Goal: Task Accomplishment & Management: Manage account settings

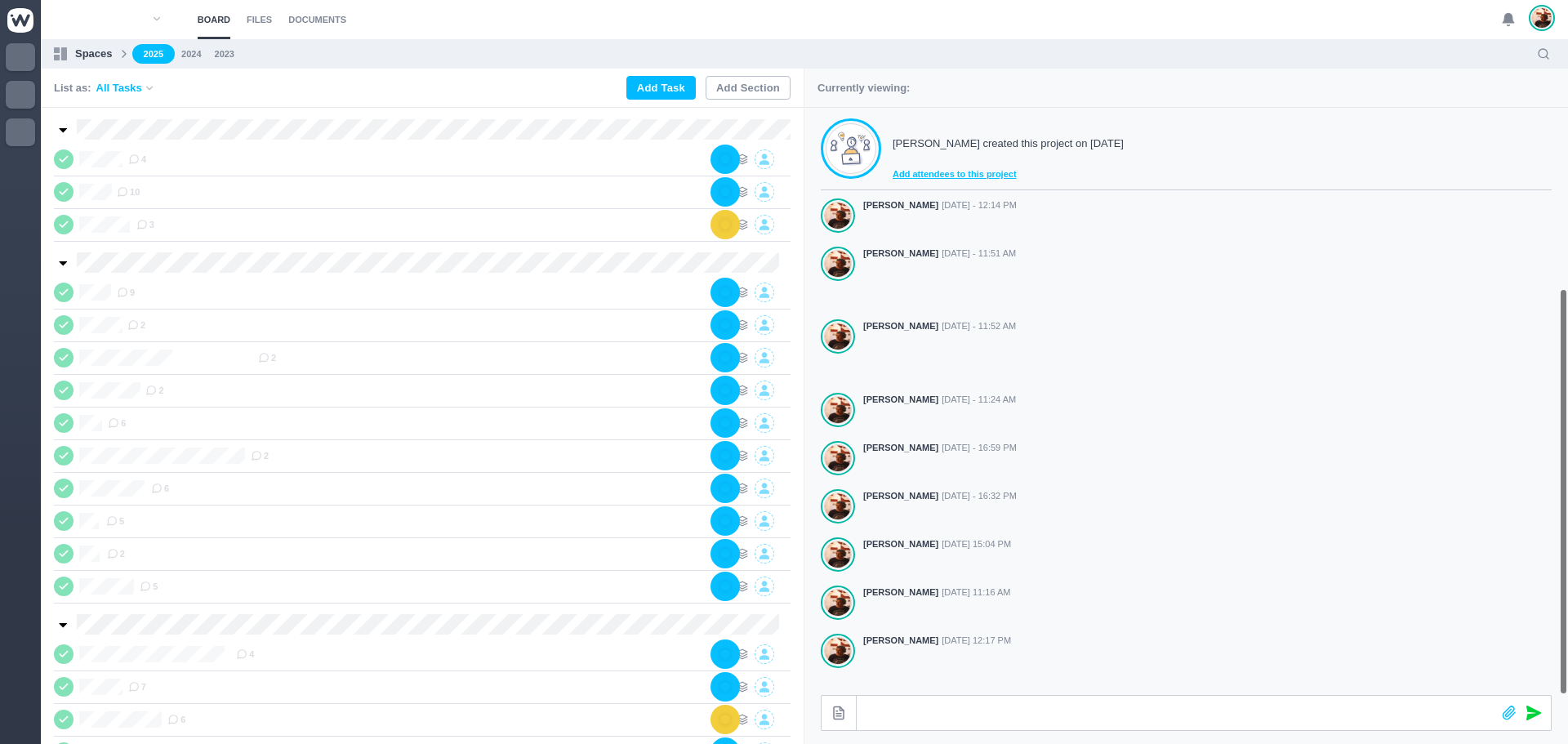
scroll to position [261, 0]
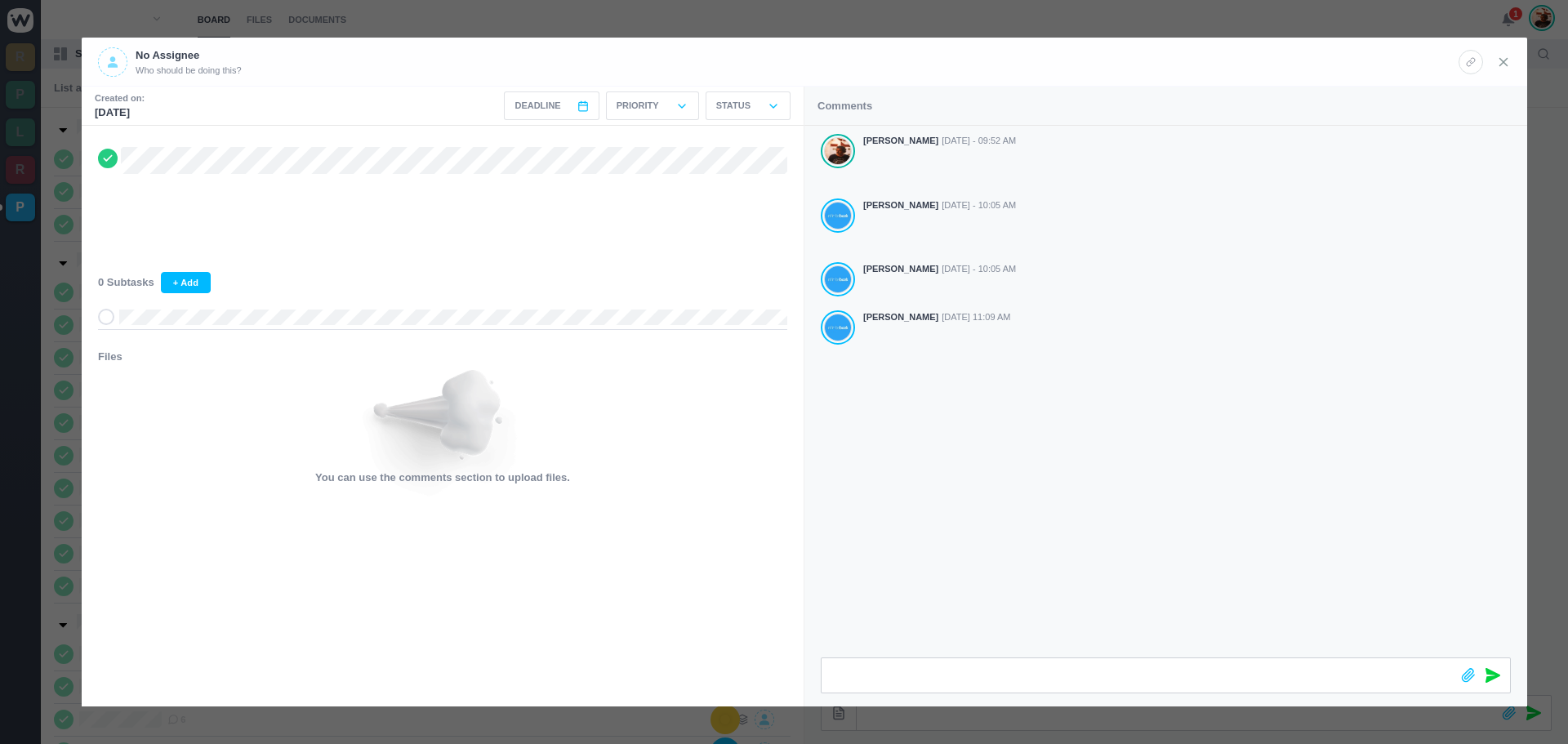
click at [1498, 62] on icon at bounding box center [1503, 62] width 15 height 15
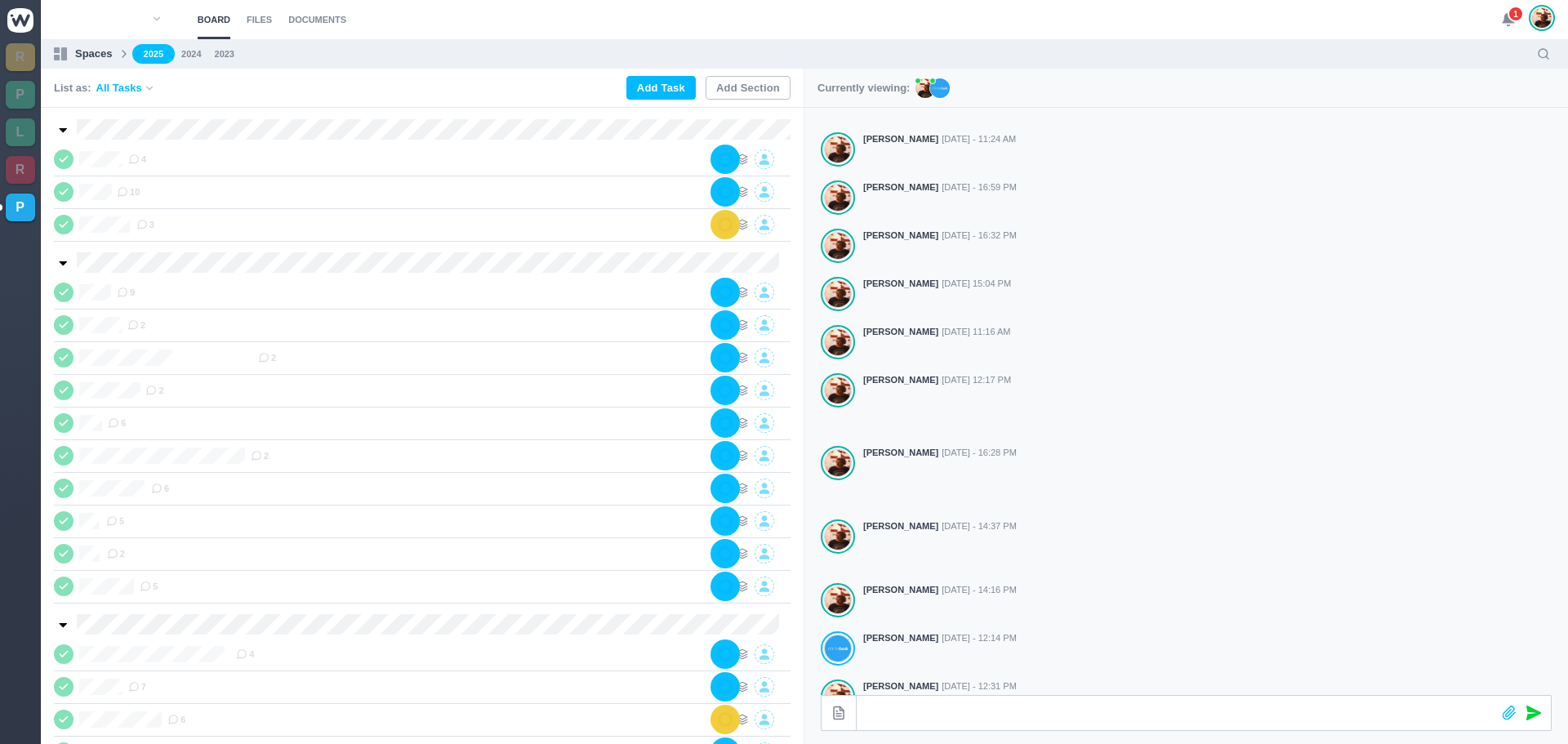
click at [1512, 17] on span "1" at bounding box center [1515, 14] width 16 height 16
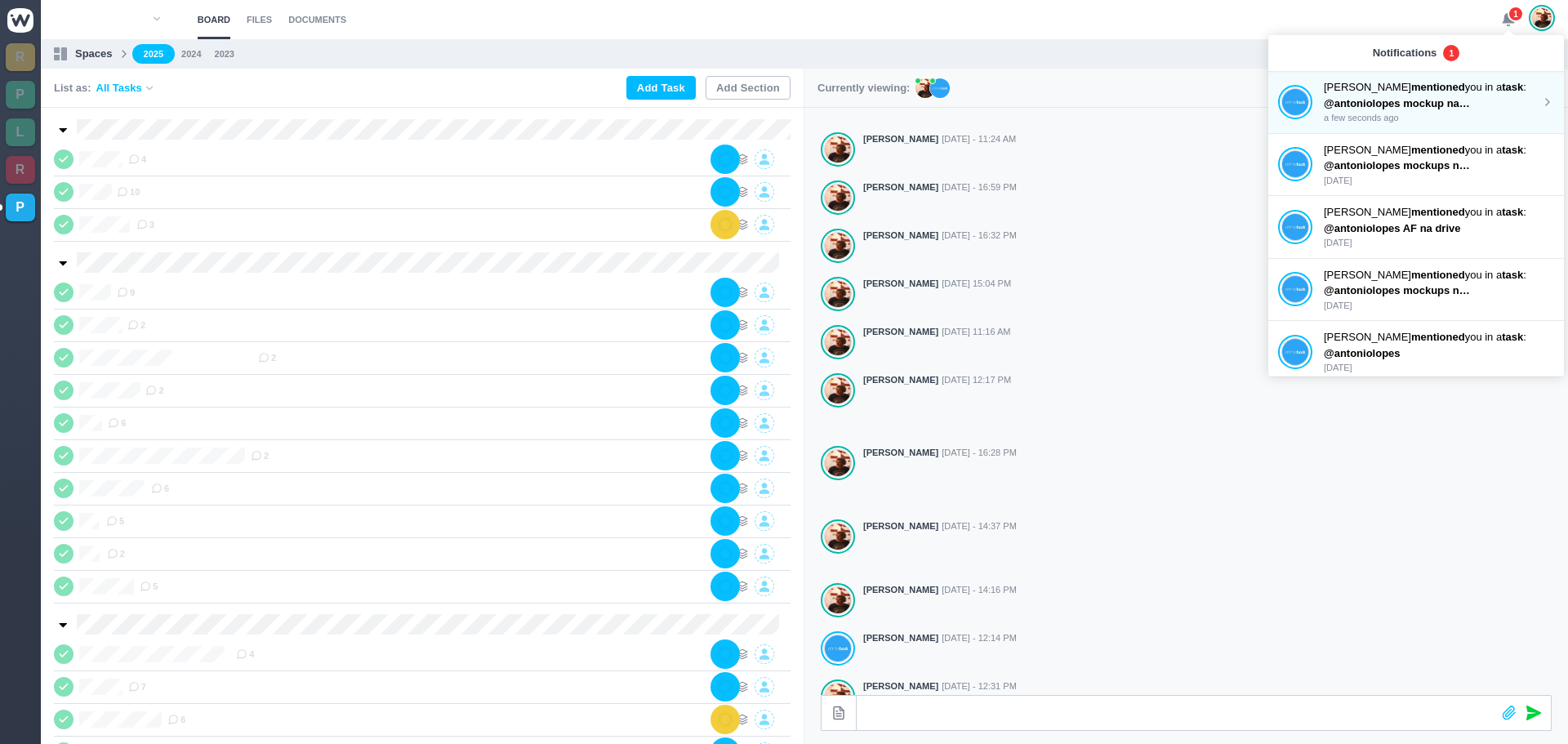
click at [1431, 87] on p "João Tosta mentioned you in a task :" at bounding box center [1432, 87] width 218 height 16
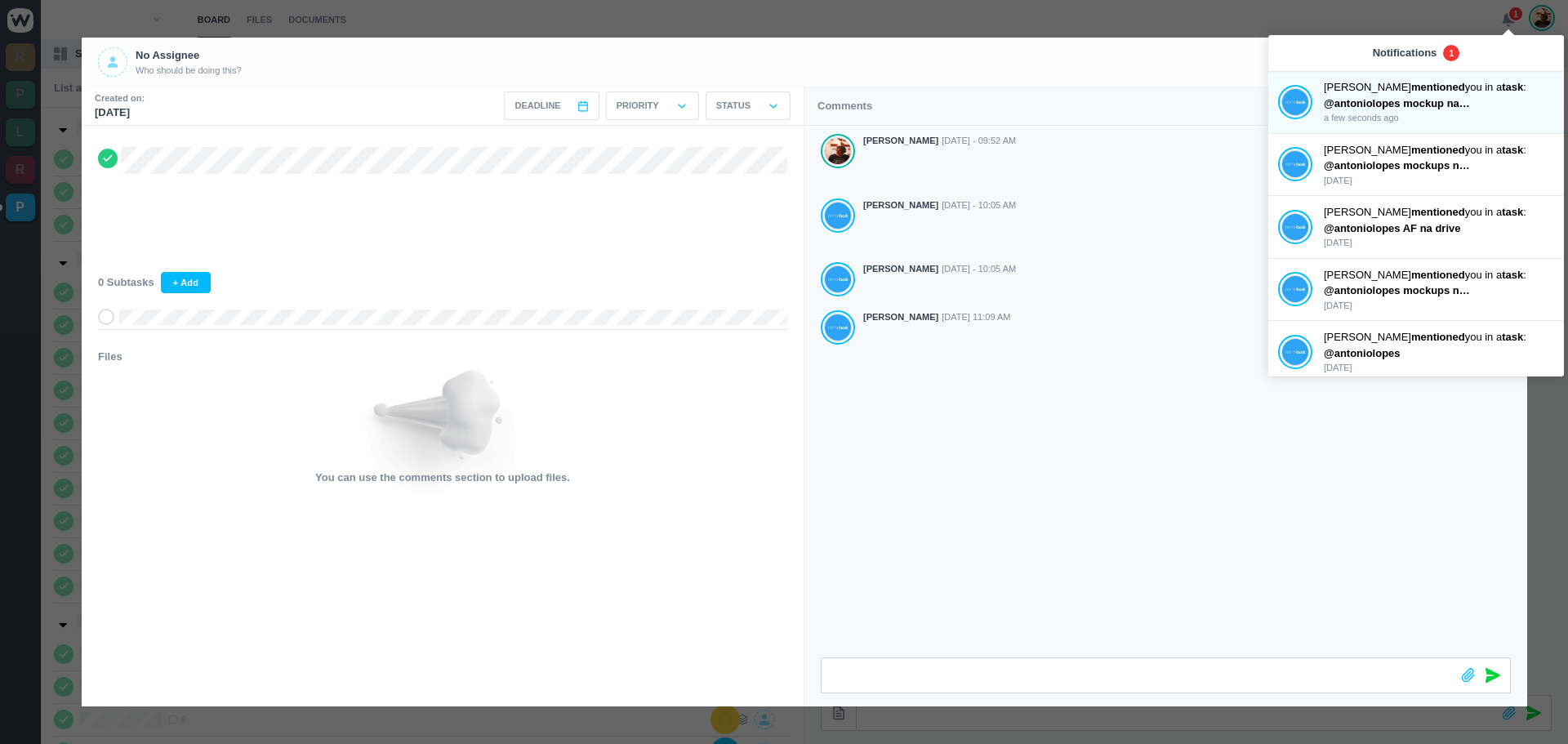
click at [1180, 75] on div "No Assignee Who should be doing this?" at bounding box center [778, 62] width 1361 height 29
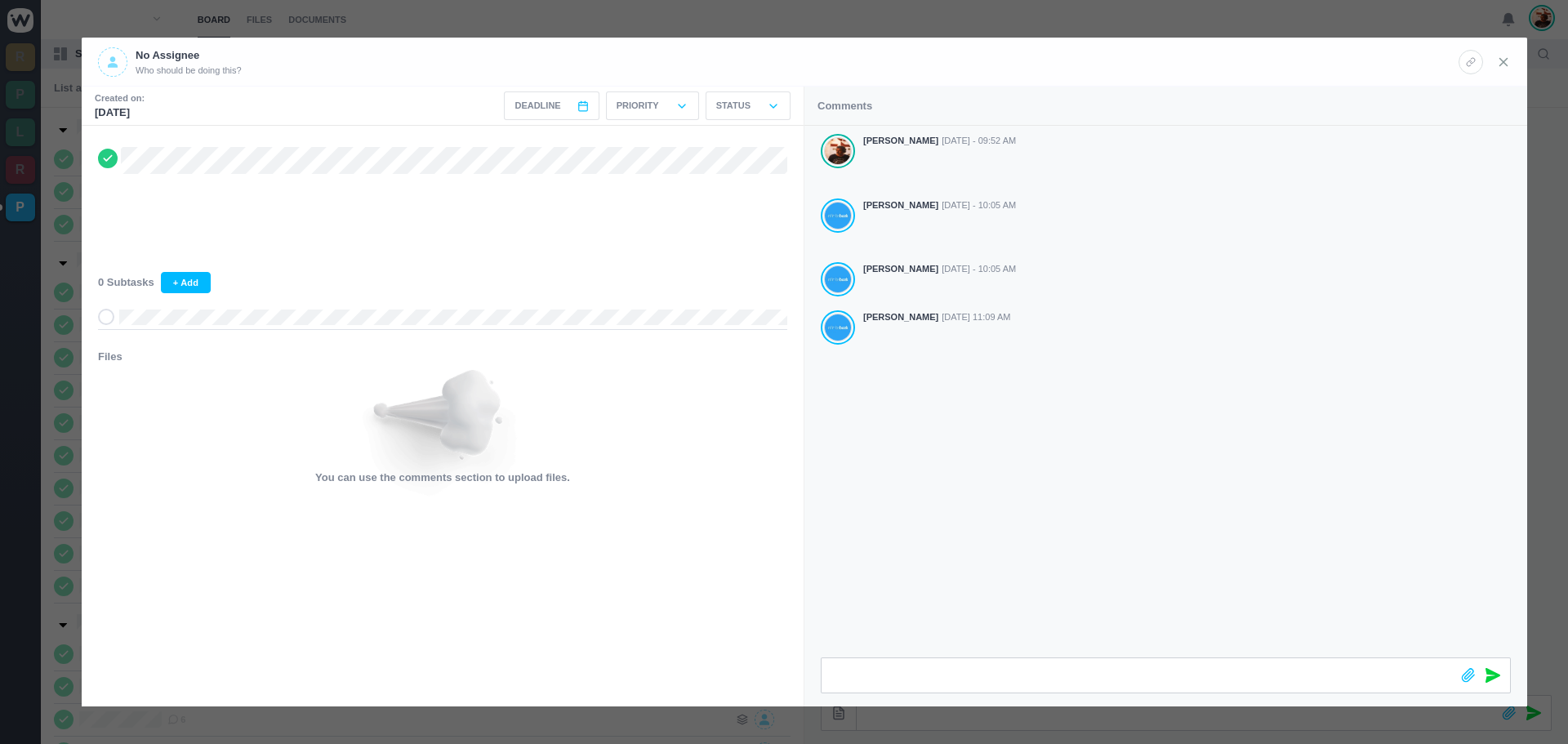
click at [1504, 61] on use at bounding box center [1504, 62] width 7 height 7
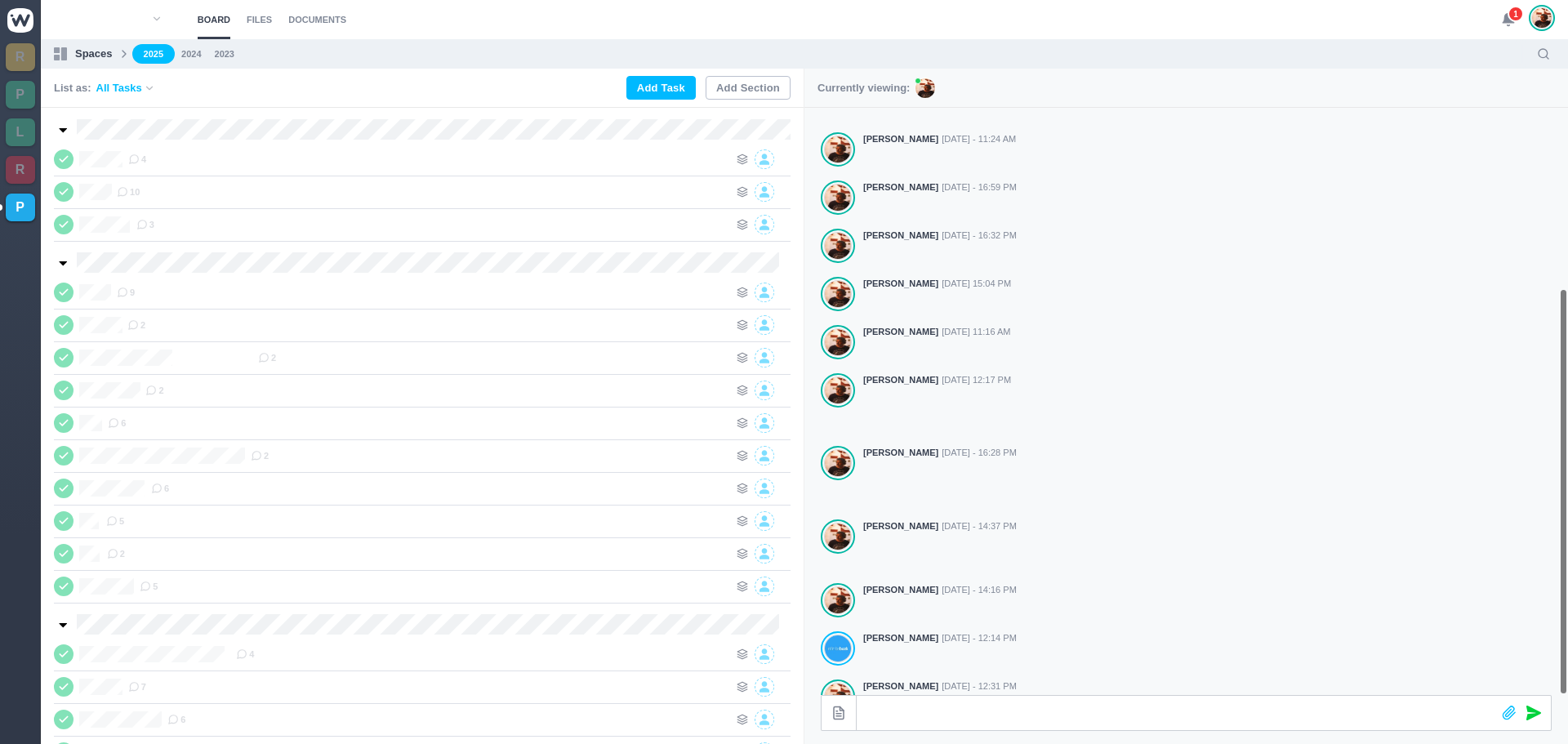
click at [1495, 15] on section "Board Files Documents 1 Board Files Documents" at bounding box center [804, 19] width 1527 height 39
click at [1504, 10] on div "1" at bounding box center [1528, 19] width 54 height 39
click at [1511, 21] on use at bounding box center [1508, 20] width 11 height 12
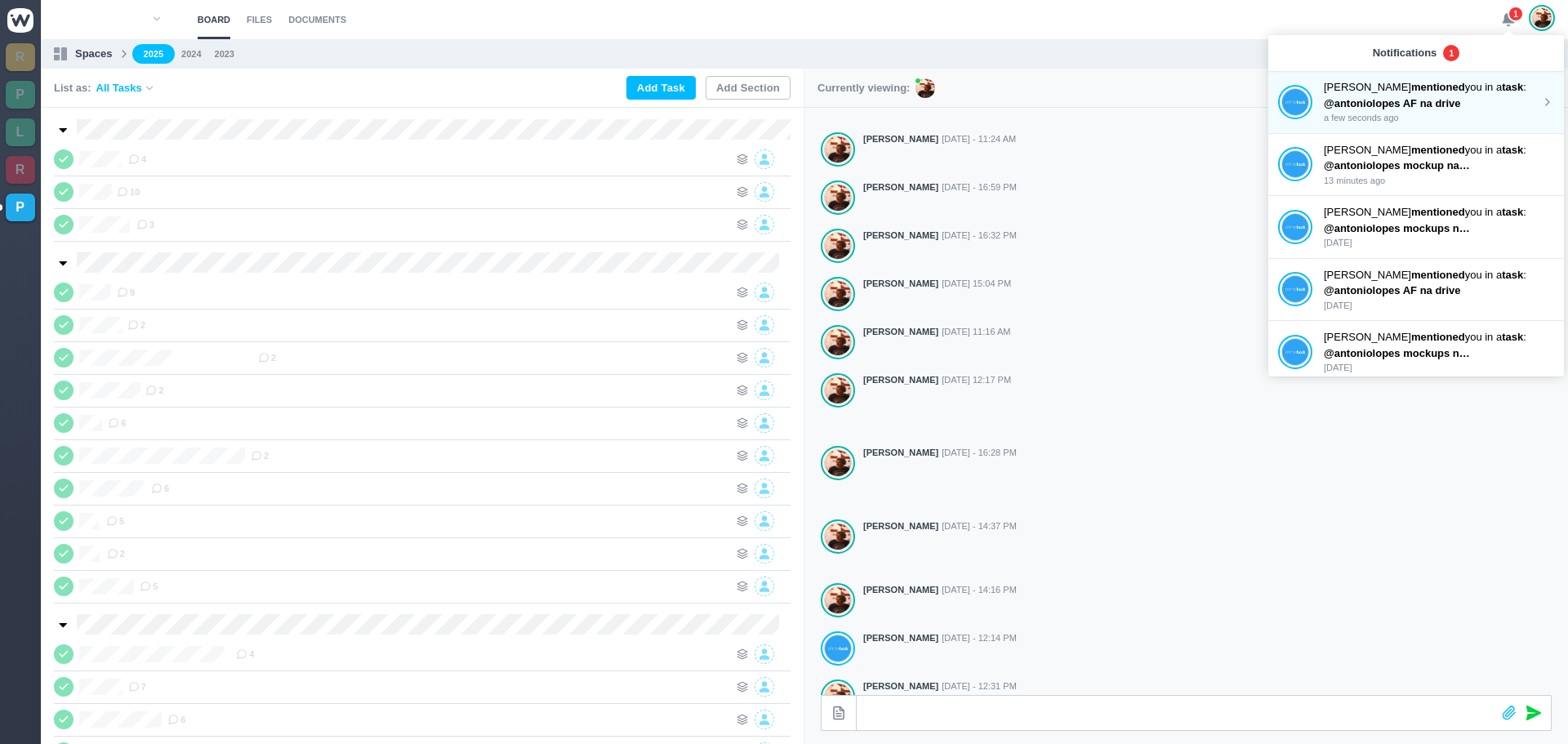
click at [1411, 86] on strong "mentioned" at bounding box center [1438, 87] width 54 height 12
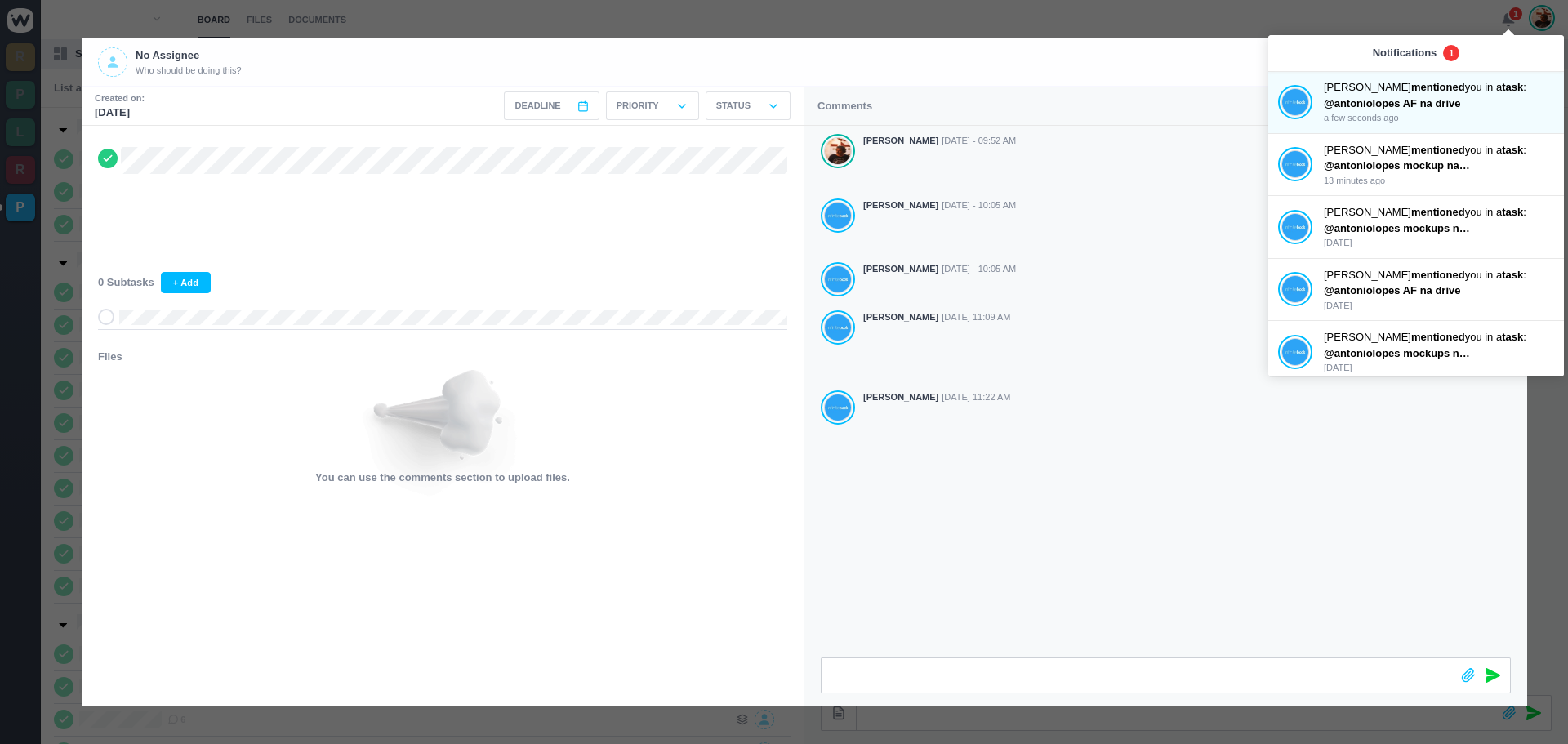
click at [1259, 29] on div at bounding box center [784, 372] width 1568 height 744
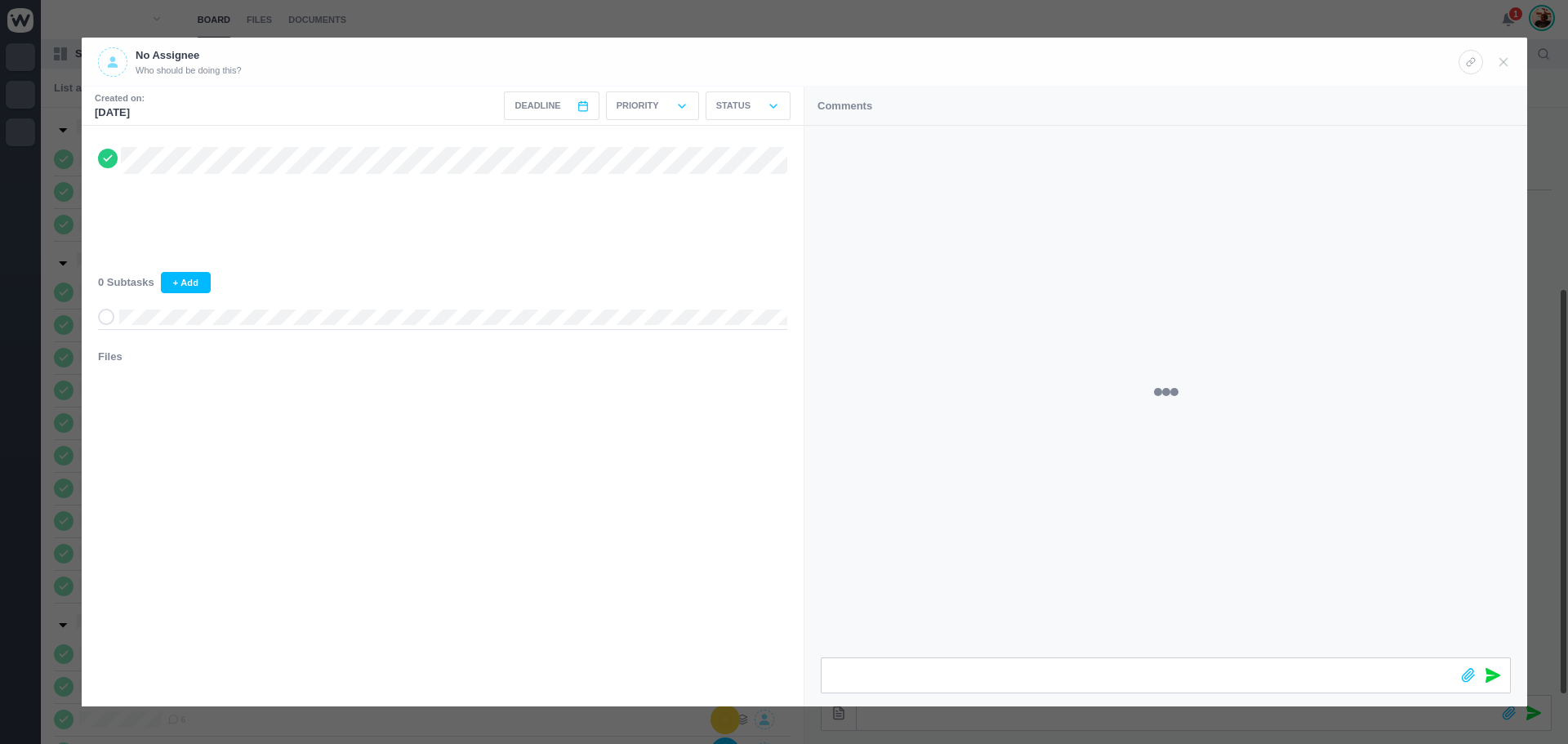
scroll to position [261, 0]
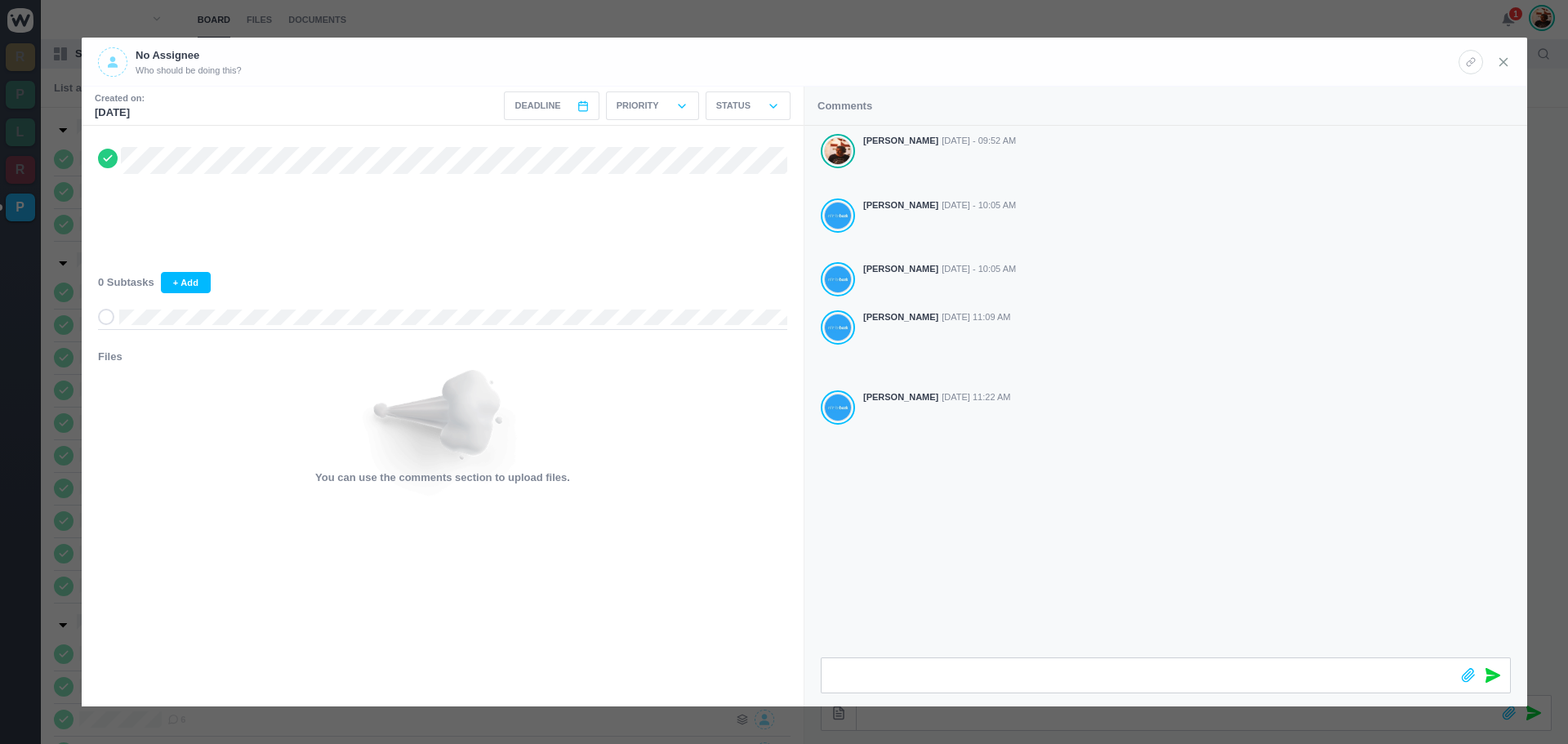
click at [1508, 63] on icon at bounding box center [1503, 62] width 15 height 15
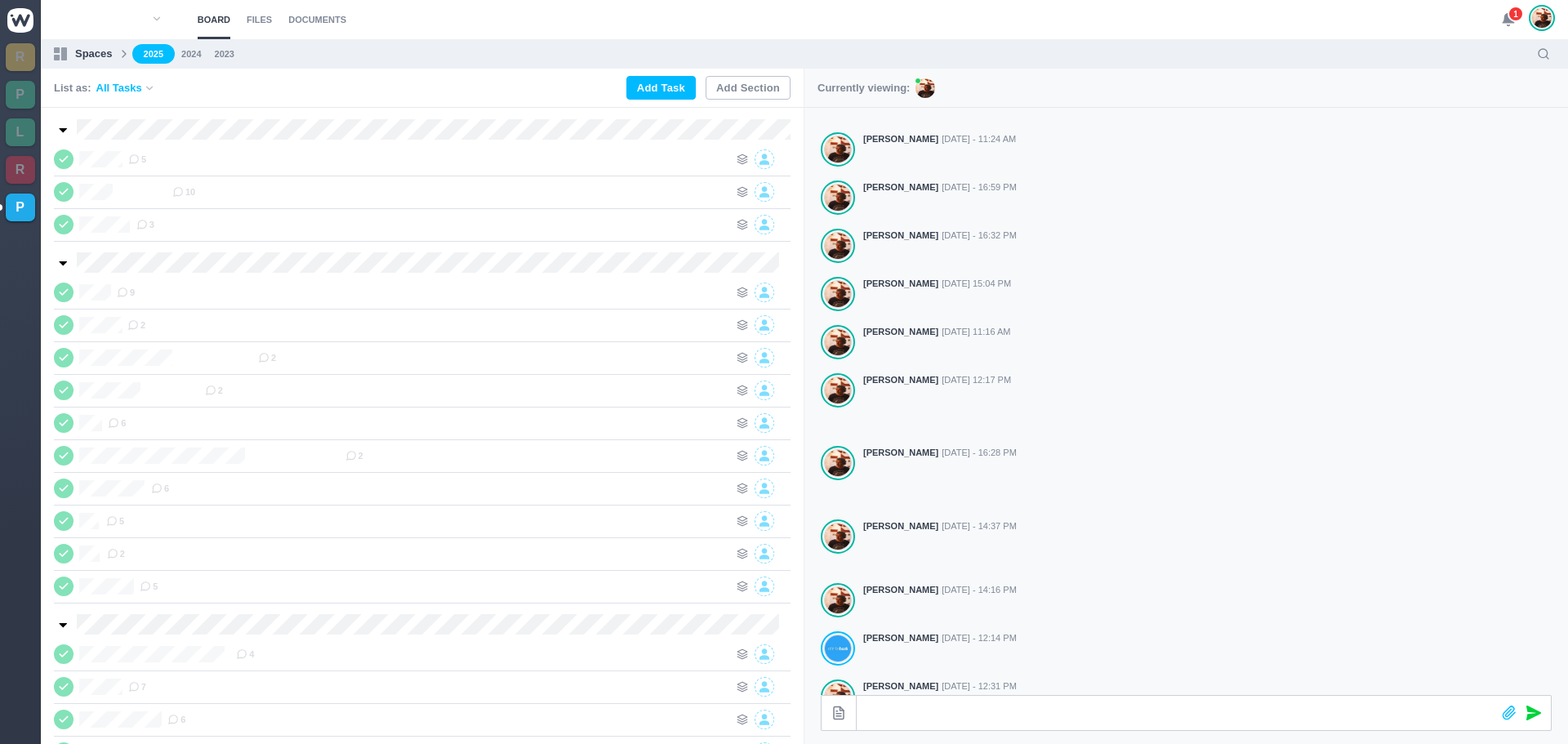
click at [1502, 17] on icon at bounding box center [1508, 19] width 15 height 15
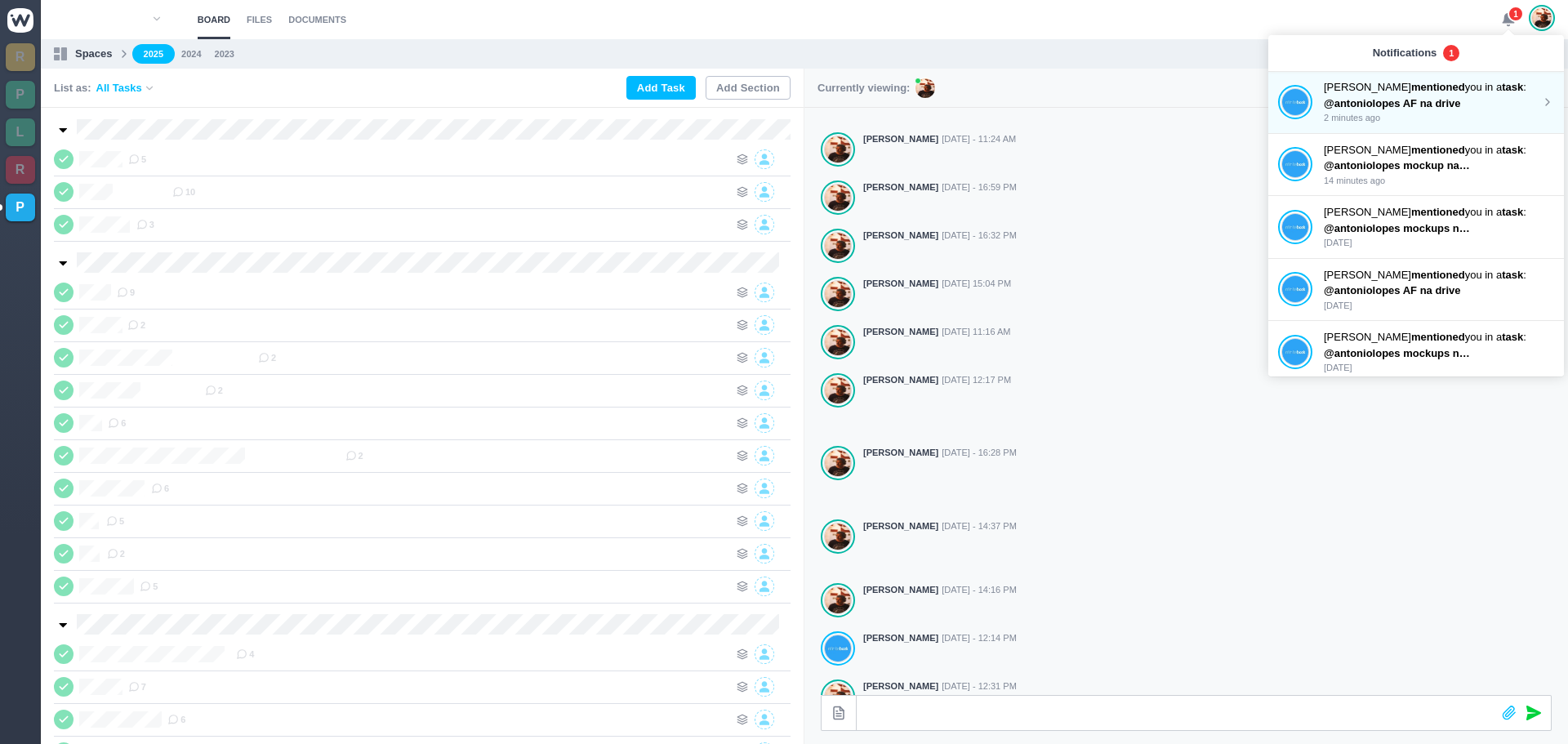
click at [1411, 82] on strong "mentioned" at bounding box center [1438, 87] width 54 height 12
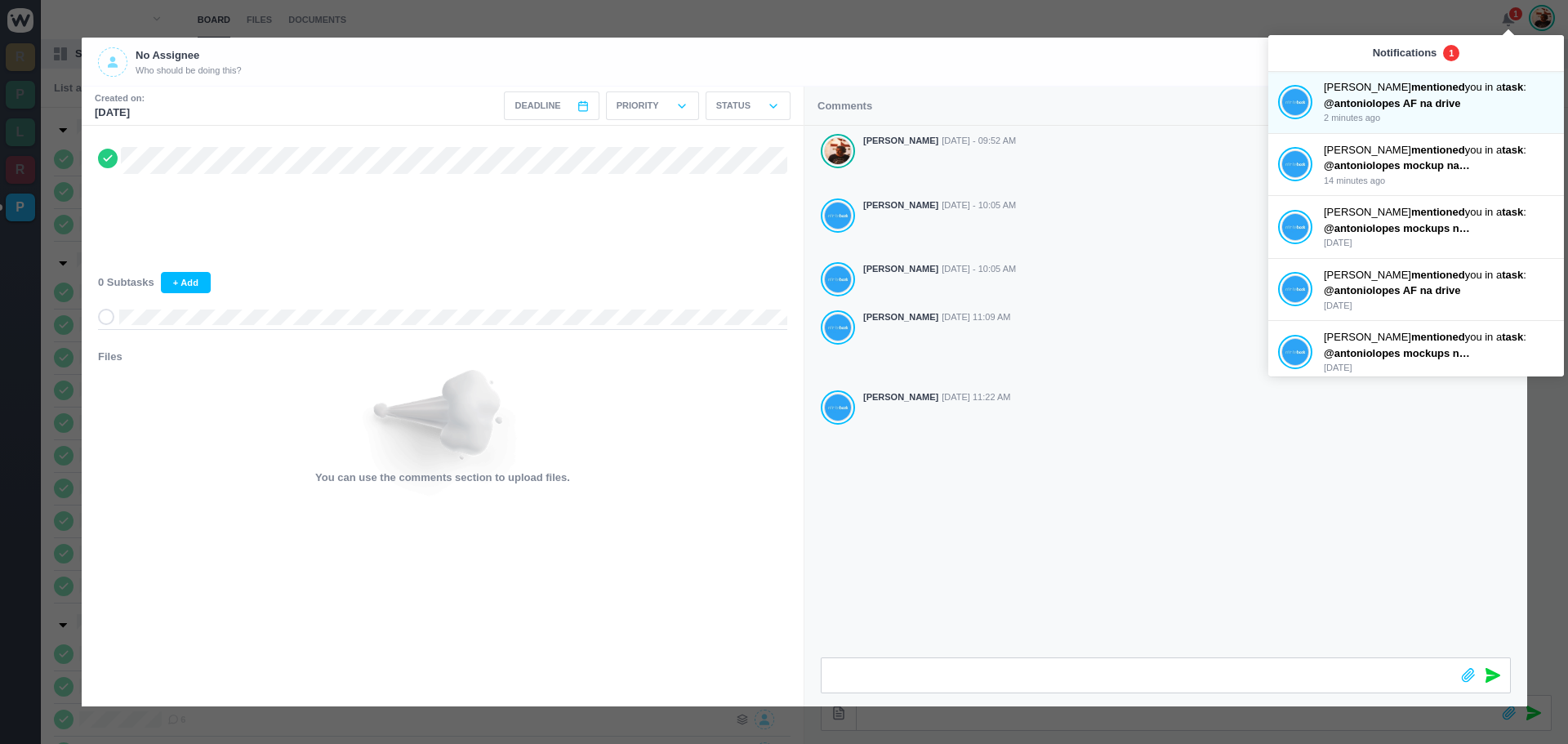
click at [1171, 101] on div "Comments" at bounding box center [1166, 106] width 723 height 39
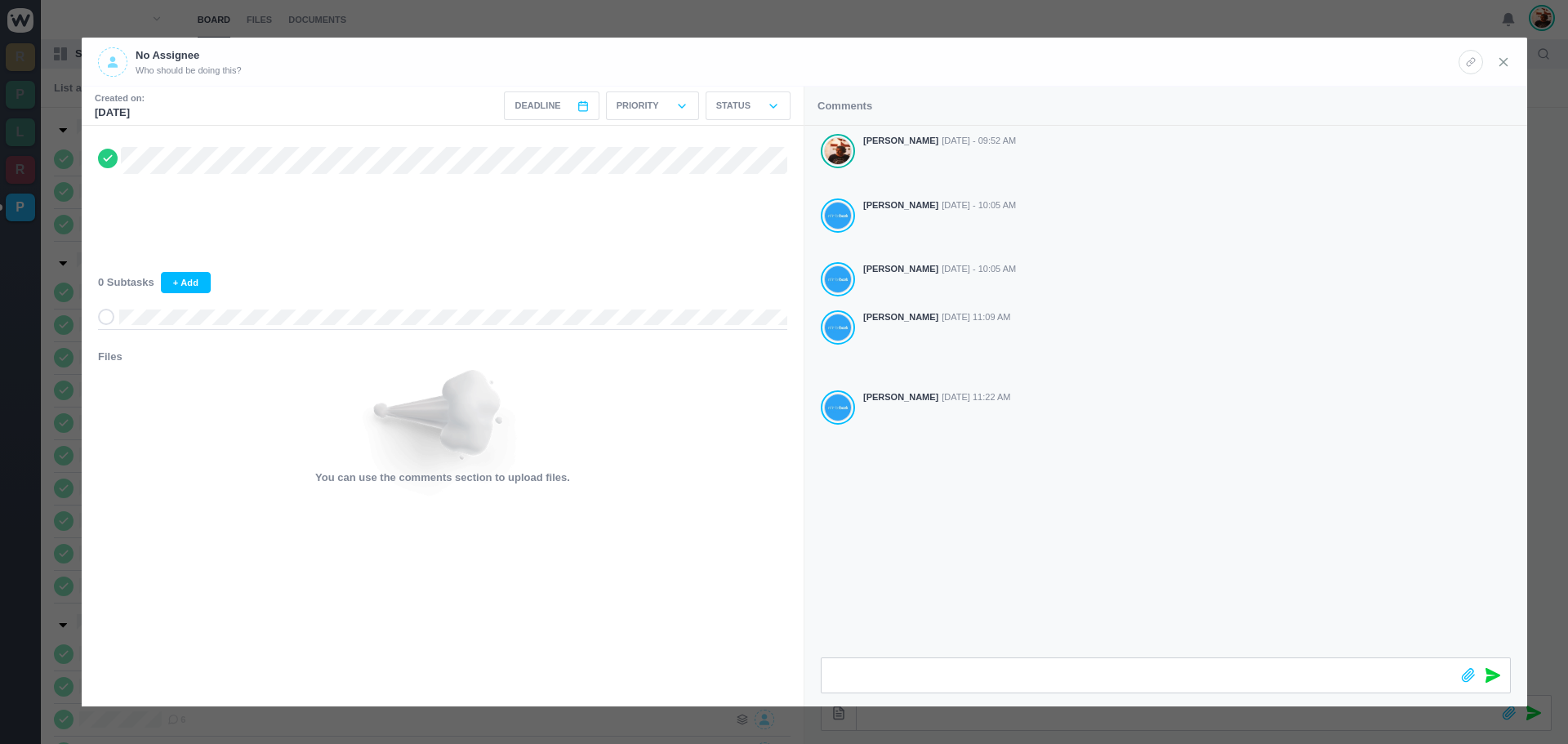
click at [1497, 61] on icon at bounding box center [1503, 62] width 15 height 15
